Goal: Transaction & Acquisition: Purchase product/service

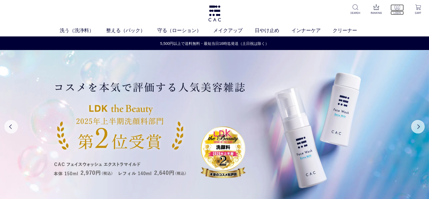
click at [399, 11] on p "LOGIN" at bounding box center [397, 13] width 13 height 4
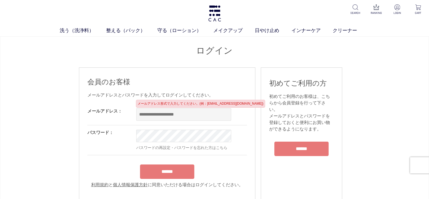
click at [212, 113] on input "email" at bounding box center [183, 114] width 95 height 12
type input "**********"
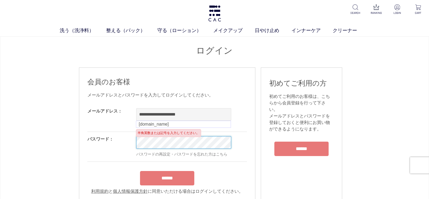
click at [208, 133] on div "OK パスワードの再設定・パスワードを忘れた方はこちら" at bounding box center [206, 147] width 141 height 30
click at [140, 171] on input "******" at bounding box center [167, 178] width 54 height 14
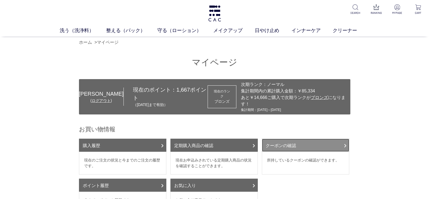
click at [328, 140] on link "クーポンの確認" at bounding box center [305, 145] width 87 height 13
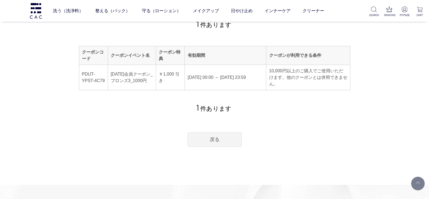
scroll to position [40, 0]
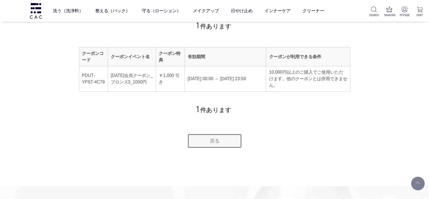
click at [223, 140] on link "戻る" at bounding box center [215, 141] width 54 height 14
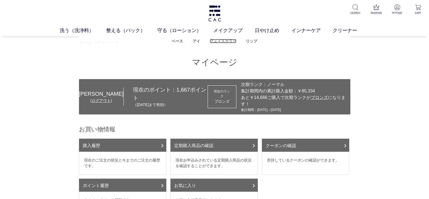
click at [225, 40] on link "フェイスカラー" at bounding box center [223, 41] width 27 height 4
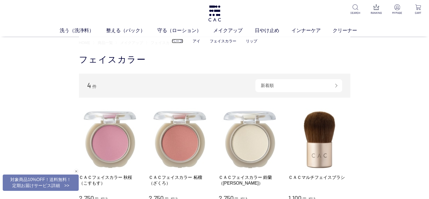
click at [181, 40] on link "ベース" at bounding box center [177, 41] width 11 height 4
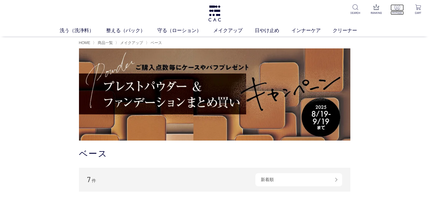
click at [396, 10] on p at bounding box center [397, 7] width 13 height 7
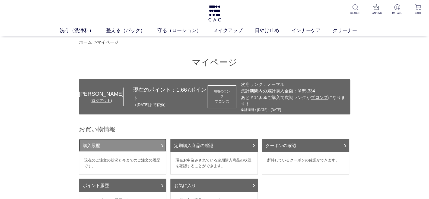
click at [154, 139] on link "購入履歴" at bounding box center [122, 145] width 87 height 13
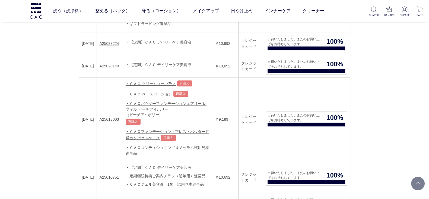
scroll to position [219, 0]
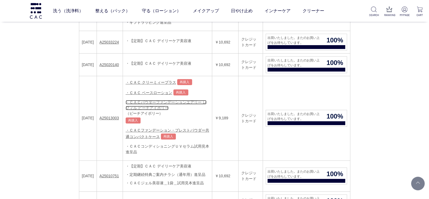
click at [166, 100] on link "・ＣＡＣパウダーファンデーションエアリー レフィル ピーチアイボリー" at bounding box center [166, 105] width 81 height 10
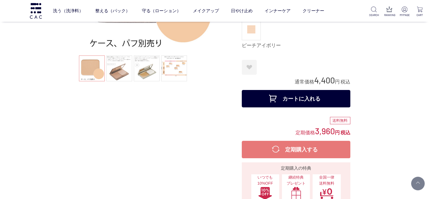
scroll to position [102, 0]
drag, startPoint x: 256, startPoint y: 103, endPoint x: 229, endPoint y: 107, distance: 26.9
click at [229, 107] on div at bounding box center [160, 80] width 163 height 325
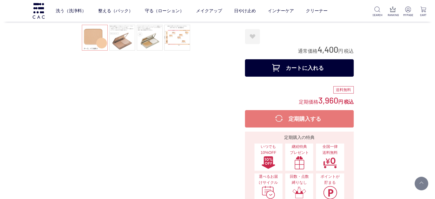
scroll to position [0, 0]
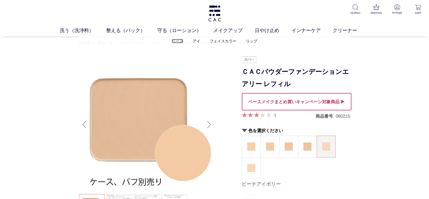
click at [177, 42] on link "ベース" at bounding box center [177, 41] width 11 height 4
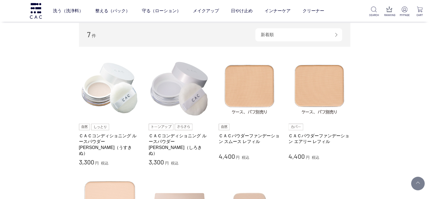
scroll to position [108, 0]
click at [312, 135] on link "ＣＡＣパウダーファンデーション エアリー レフィル" at bounding box center [320, 139] width 62 height 12
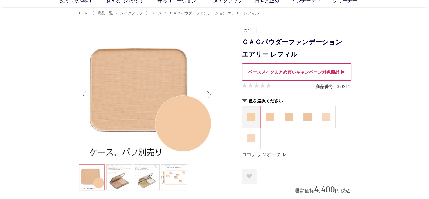
scroll to position [31, 0]
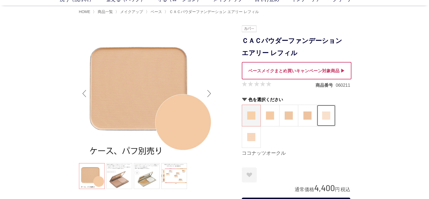
click at [326, 117] on img at bounding box center [326, 115] width 8 height 8
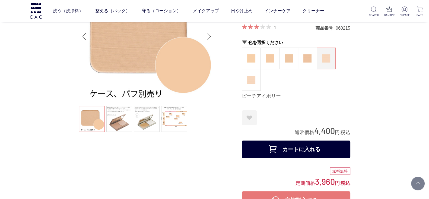
scroll to position [60, 0]
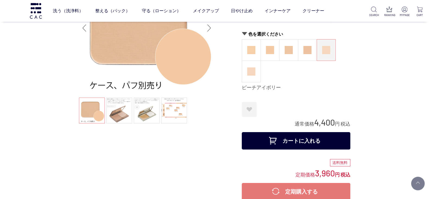
click at [311, 134] on button "カートに入れる" at bounding box center [296, 140] width 109 height 17
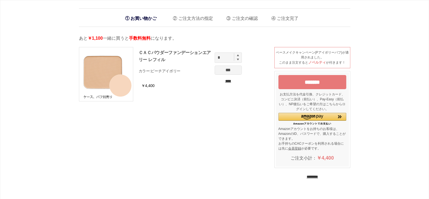
click at [307, 177] on input "********" at bounding box center [312, 176] width 11 height 5
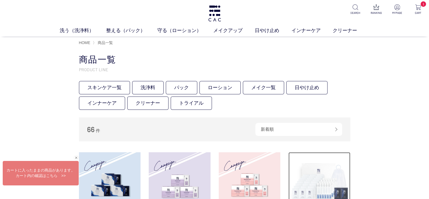
drag, startPoint x: 0, startPoint y: 0, endPoint x: 304, endPoint y: 177, distance: 352.0
click at [304, 177] on img at bounding box center [320, 183] width 62 height 62
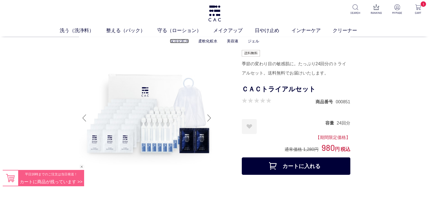
click at [179, 39] on link "保湿化粧水" at bounding box center [179, 41] width 19 height 4
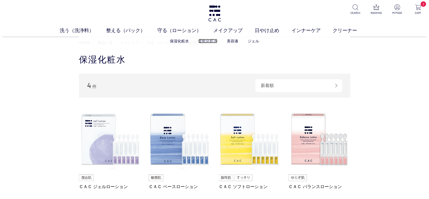
click at [211, 39] on link "柔軟化粧水" at bounding box center [208, 41] width 19 height 4
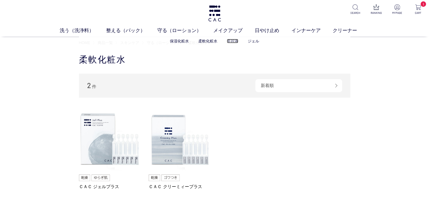
click at [234, 41] on link "美容液" at bounding box center [232, 41] width 11 height 4
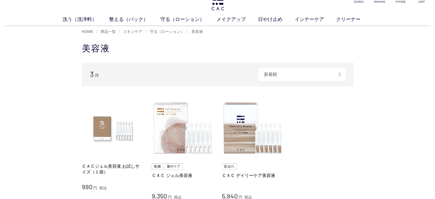
scroll to position [11, 0]
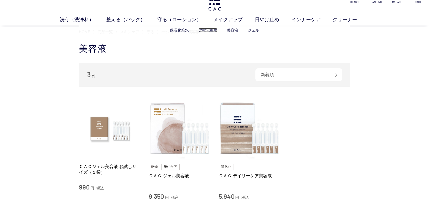
click at [208, 32] on link "柔軟化粧水" at bounding box center [208, 30] width 19 height 4
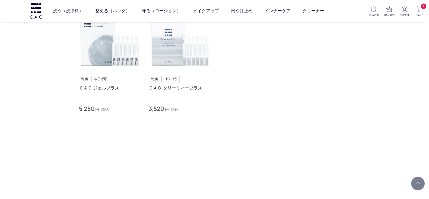
scroll to position [64, 0]
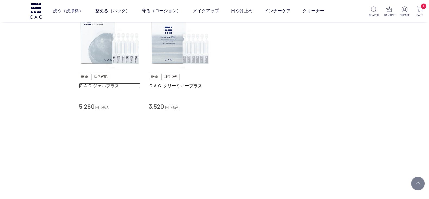
click at [100, 84] on link "ＣＡＣ ジェルプラス" at bounding box center [110, 86] width 62 height 6
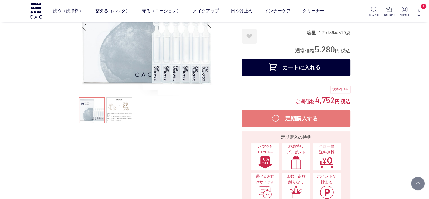
scroll to position [61, 0]
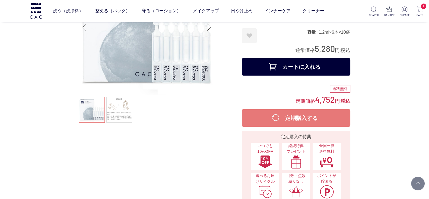
click at [282, 66] on button "カートに入れる" at bounding box center [296, 66] width 109 height 17
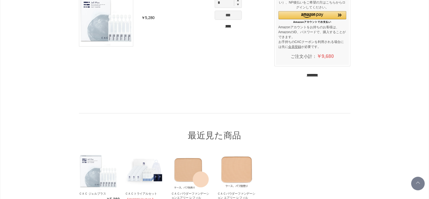
scroll to position [114, 0]
click at [318, 72] on input "********" at bounding box center [312, 74] width 11 height 5
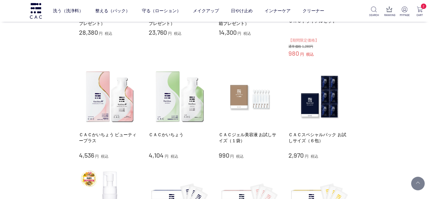
scroll to position [172, 0]
click at [238, 134] on link "ＣＡＣジェル美容液 お試しサイズ（１袋）" at bounding box center [250, 138] width 62 height 12
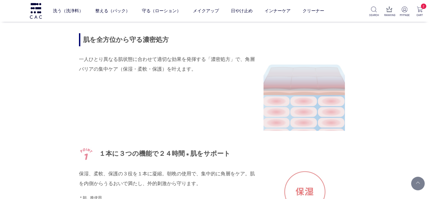
scroll to position [578, 0]
drag, startPoint x: 185, startPoint y: 150, endPoint x: 146, endPoint y: 135, distance: 41.5
click at [146, 135] on div "自らすこやかさを守る鍵となる角層バリアを集中的にケアする高機能ジェル美容液。 角層バリアを集中的にケアする「ラフィノース」、保湿性が高いのにべたつきにくい「エ…" at bounding box center [215, 185] width 272 height 588
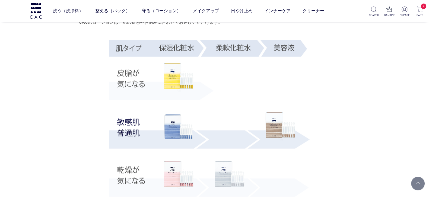
scroll to position [1102, 0]
click at [227, 166] on img at bounding box center [230, 175] width 30 height 29
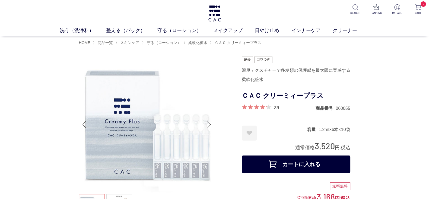
click at [266, 160] on button "カートに入れる" at bounding box center [296, 163] width 109 height 17
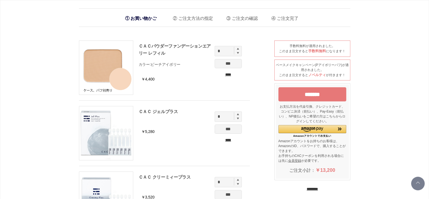
click at [296, 186] on div "********" at bounding box center [313, 188] width 76 height 6
click at [307, 186] on input "********" at bounding box center [312, 188] width 11 height 5
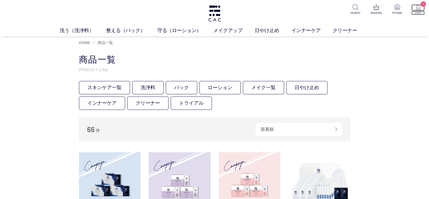
click at [418, 11] on p "CART" at bounding box center [418, 13] width 13 height 4
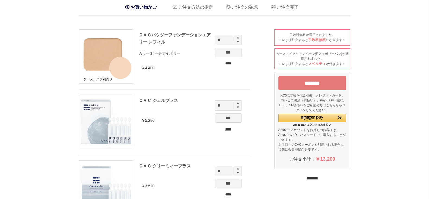
scroll to position [11, 0]
click at [292, 86] on input "*******" at bounding box center [313, 83] width 68 height 14
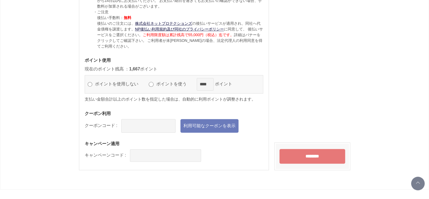
scroll to position [634, 0]
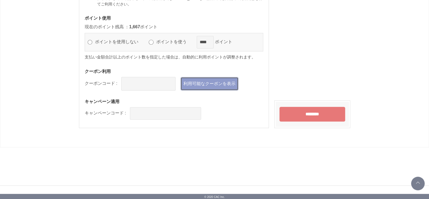
click at [221, 85] on link "利用可能なクーポンを表示" at bounding box center [210, 84] width 58 height 14
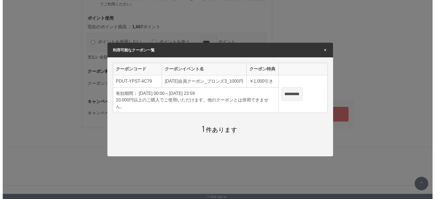
scroll to position [0, 0]
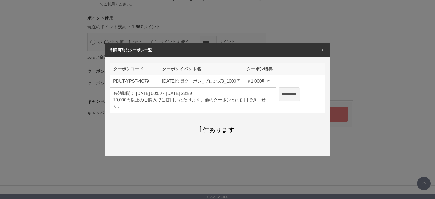
click at [299, 98] on input "*********" at bounding box center [288, 94] width 21 height 14
type input "**********"
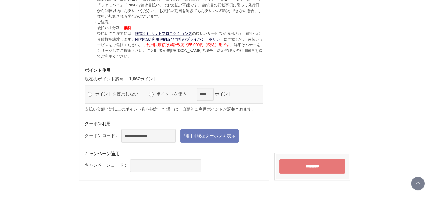
scroll to position [583, 0]
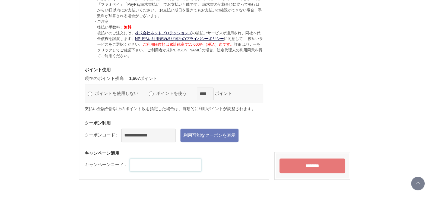
click at [162, 162] on input "text" at bounding box center [165, 165] width 71 height 12
click at [295, 163] on input "********" at bounding box center [313, 165] width 66 height 15
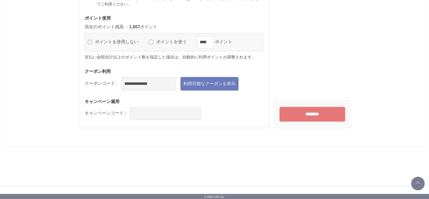
click at [300, 114] on input "********" at bounding box center [313, 114] width 66 height 15
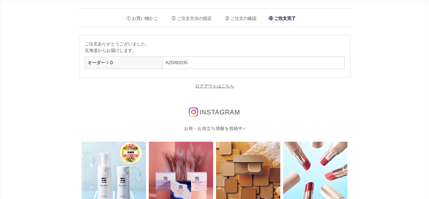
click at [202, 89] on div "ログアウトはこちら" at bounding box center [215, 86] width 272 height 7
click at [209, 85] on link "ログアウトはこちら" at bounding box center [214, 86] width 39 height 5
